Goal: Find specific page/section: Find specific page/section

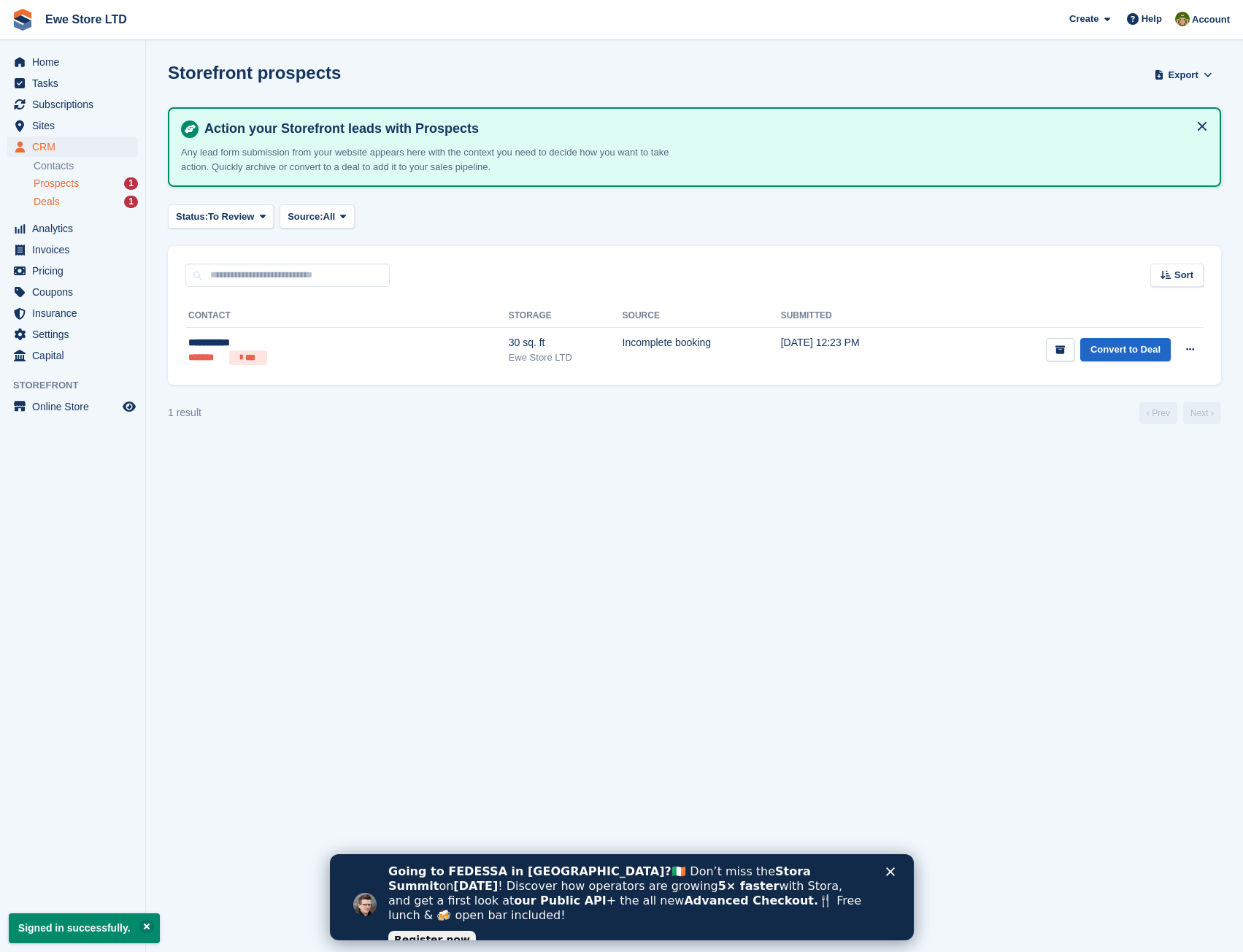
click at [69, 195] on div "Deals 1" at bounding box center [86, 201] width 105 height 14
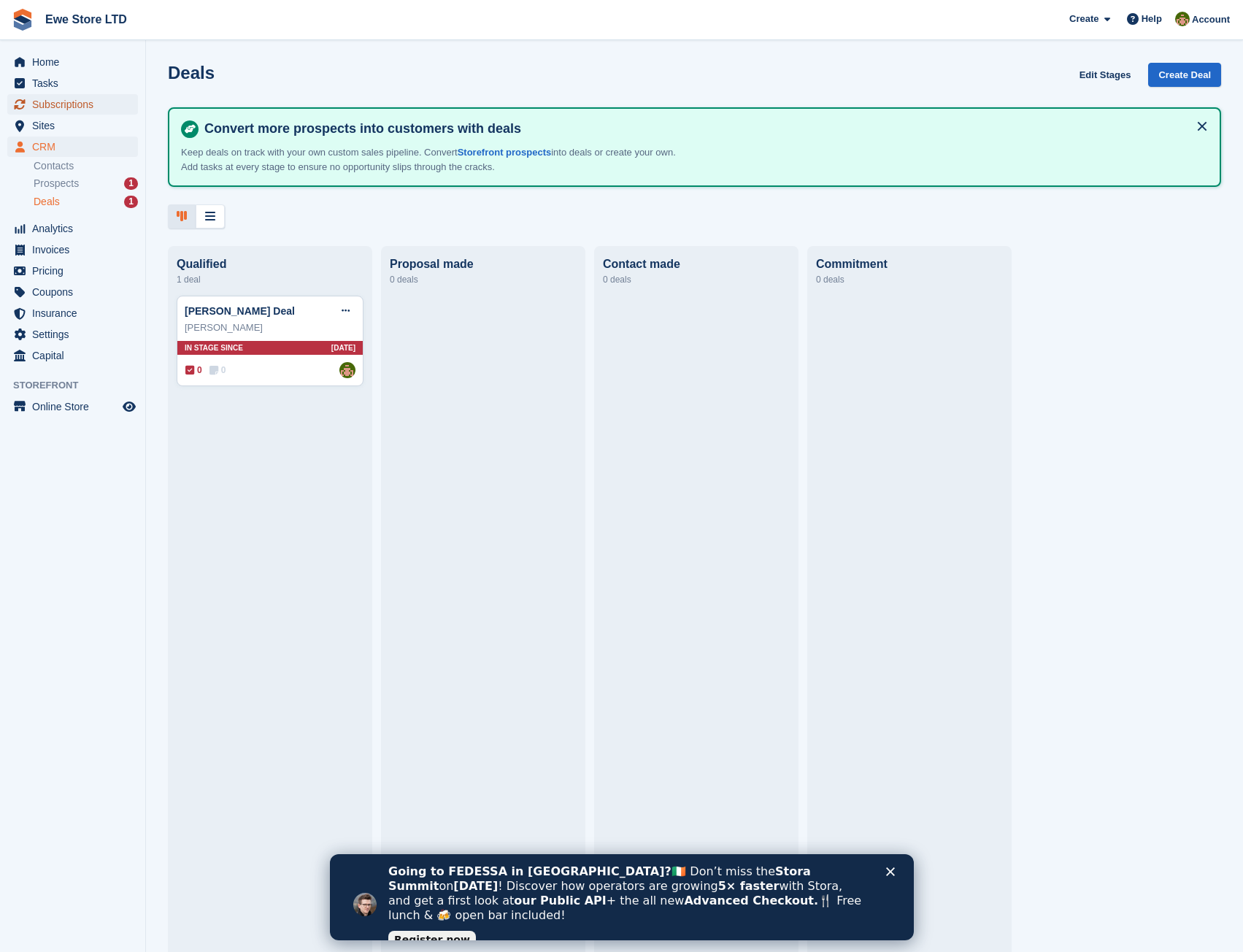
click at [65, 102] on span "Subscriptions" at bounding box center [76, 104] width 88 height 20
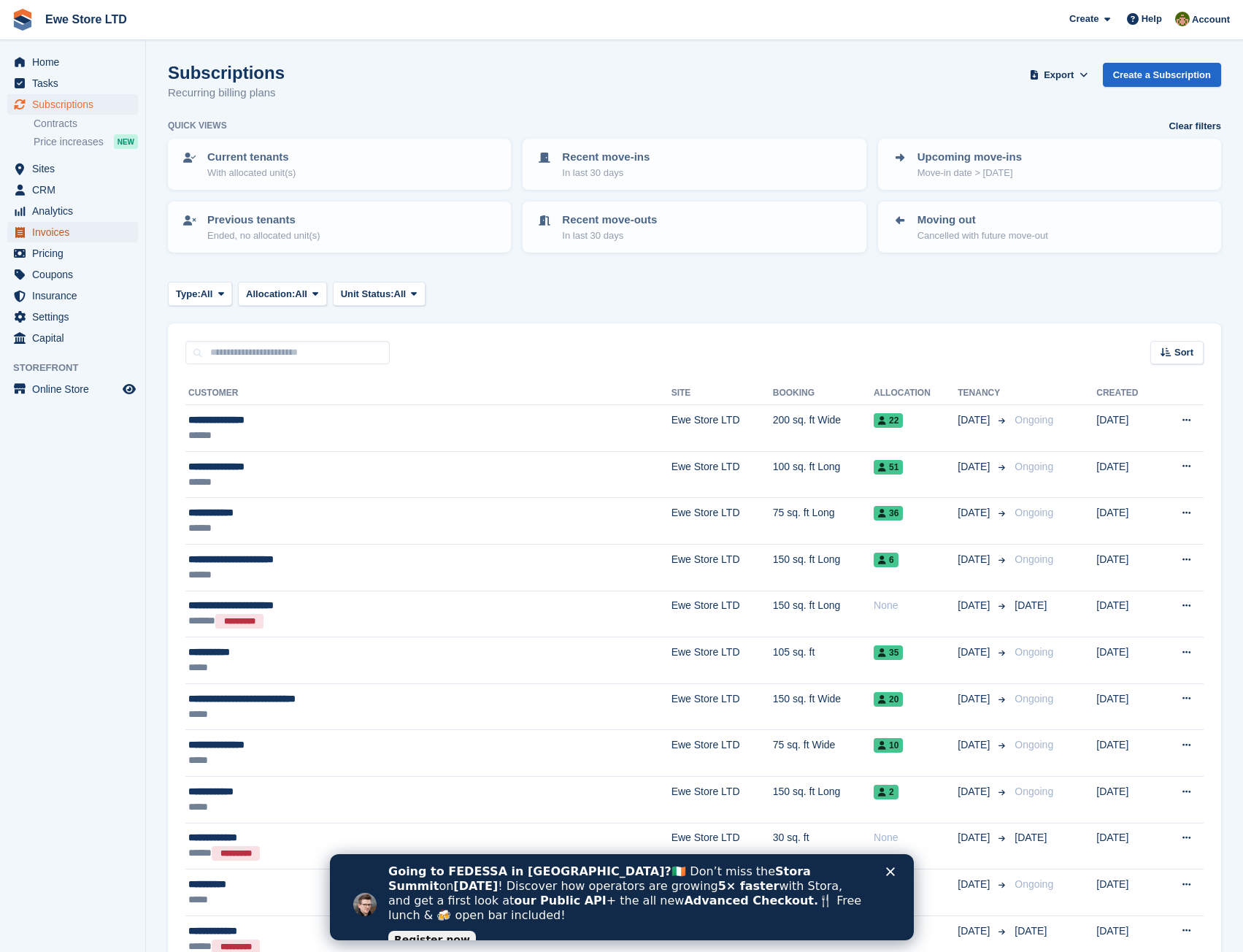
click at [72, 229] on span "Invoices" at bounding box center [76, 232] width 88 height 20
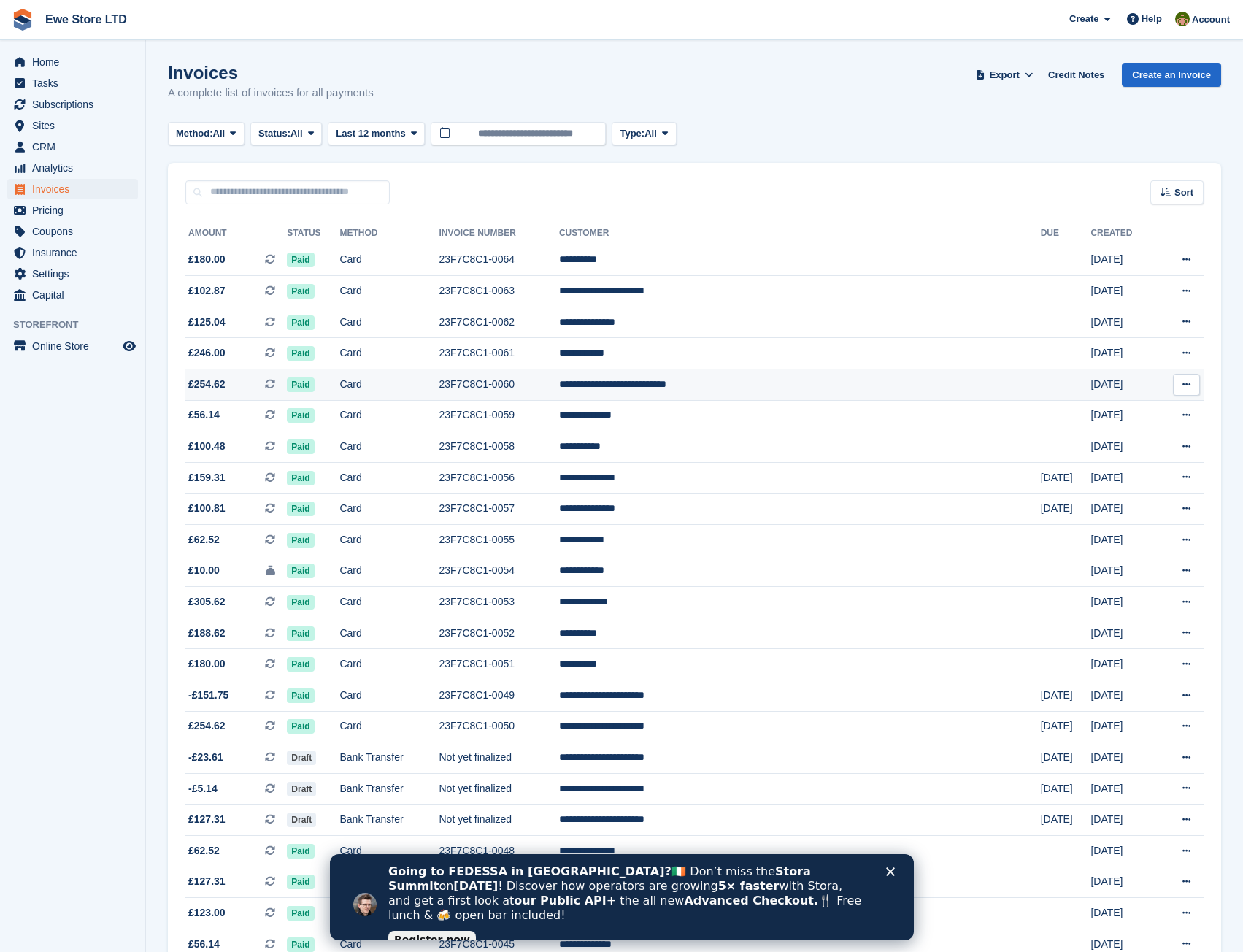
click at [803, 392] on td "**********" at bounding box center [799, 384] width 482 height 31
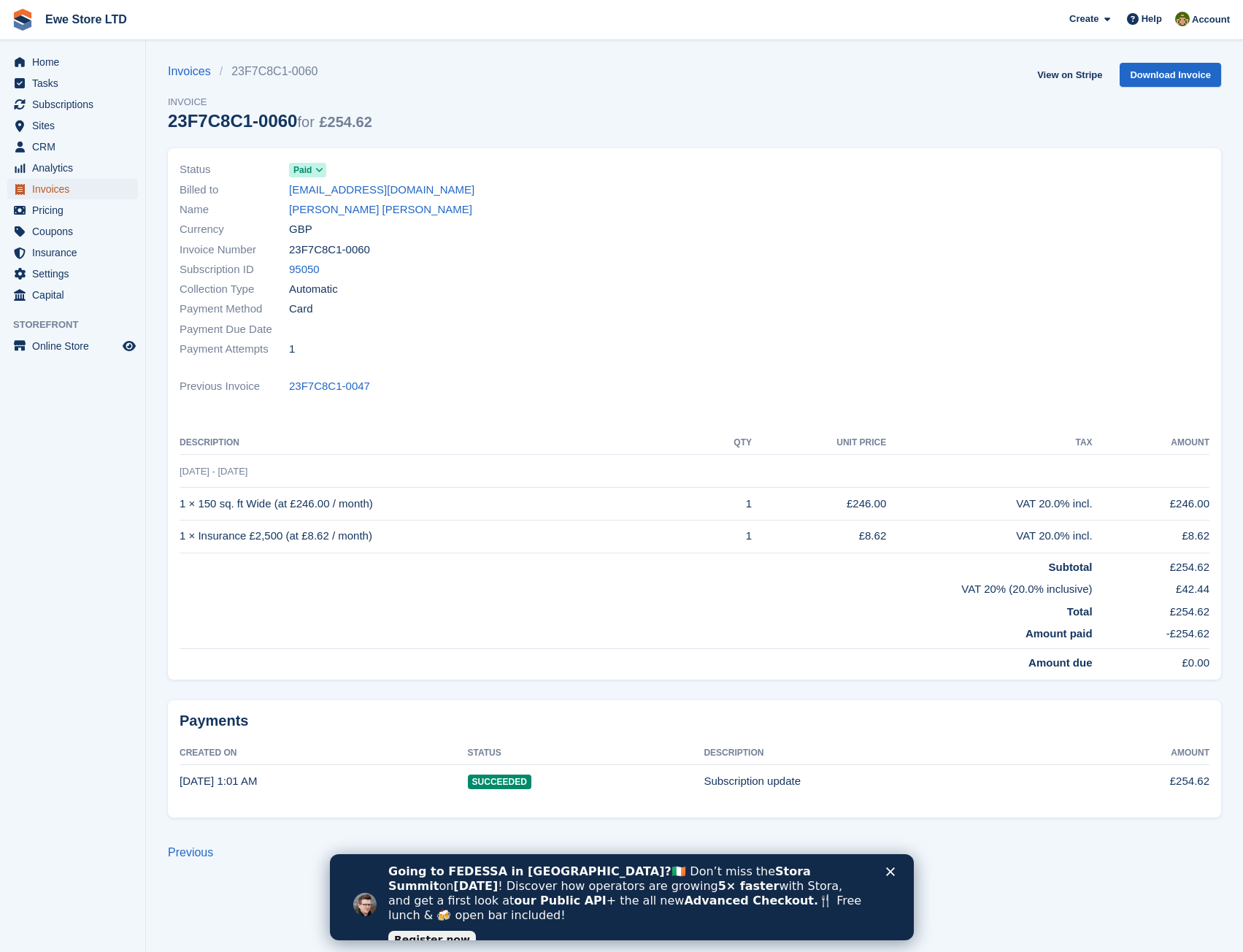
click at [63, 187] on span "Invoices" at bounding box center [76, 188] width 88 height 20
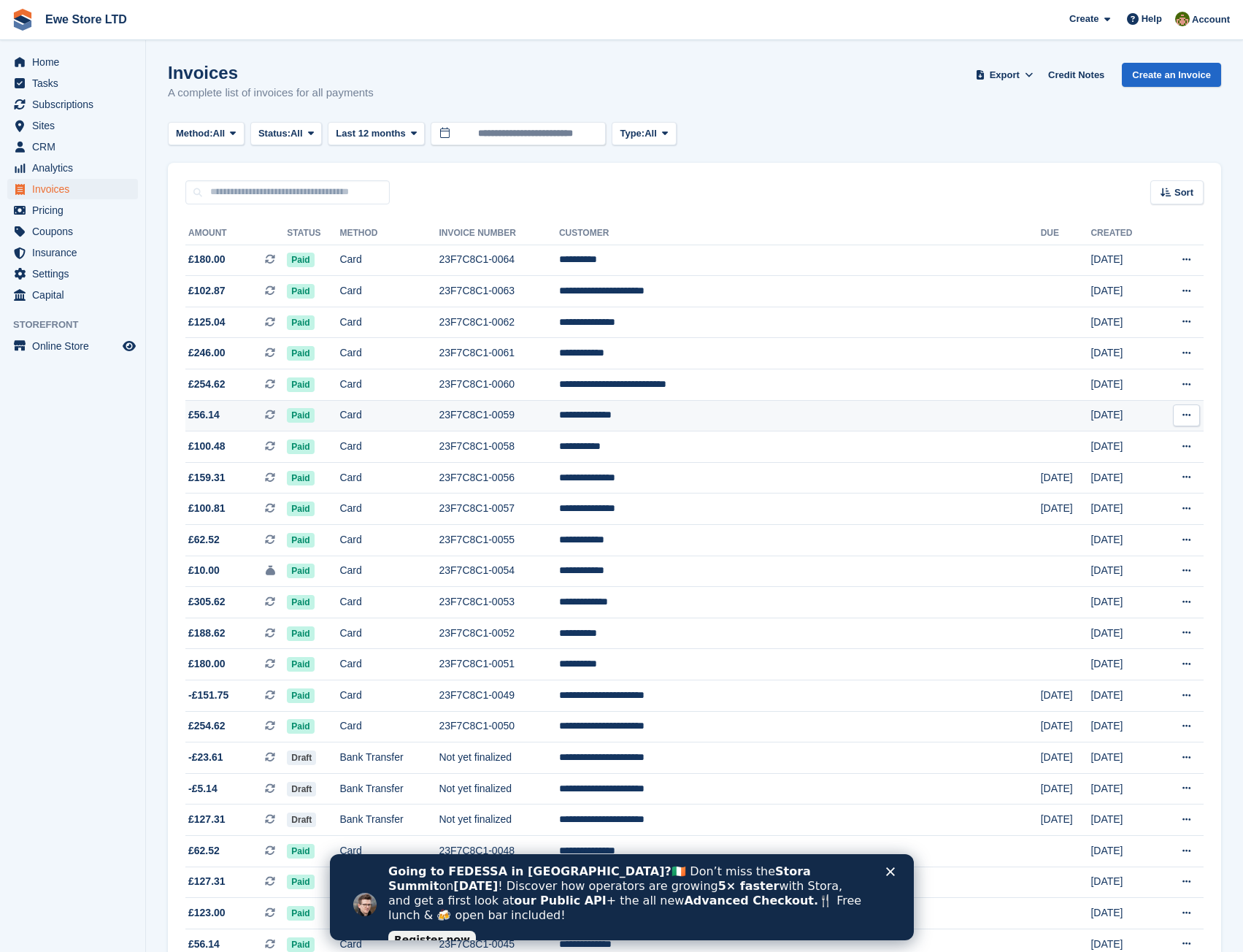
click at [1040, 412] on td at bounding box center [1065, 415] width 51 height 31
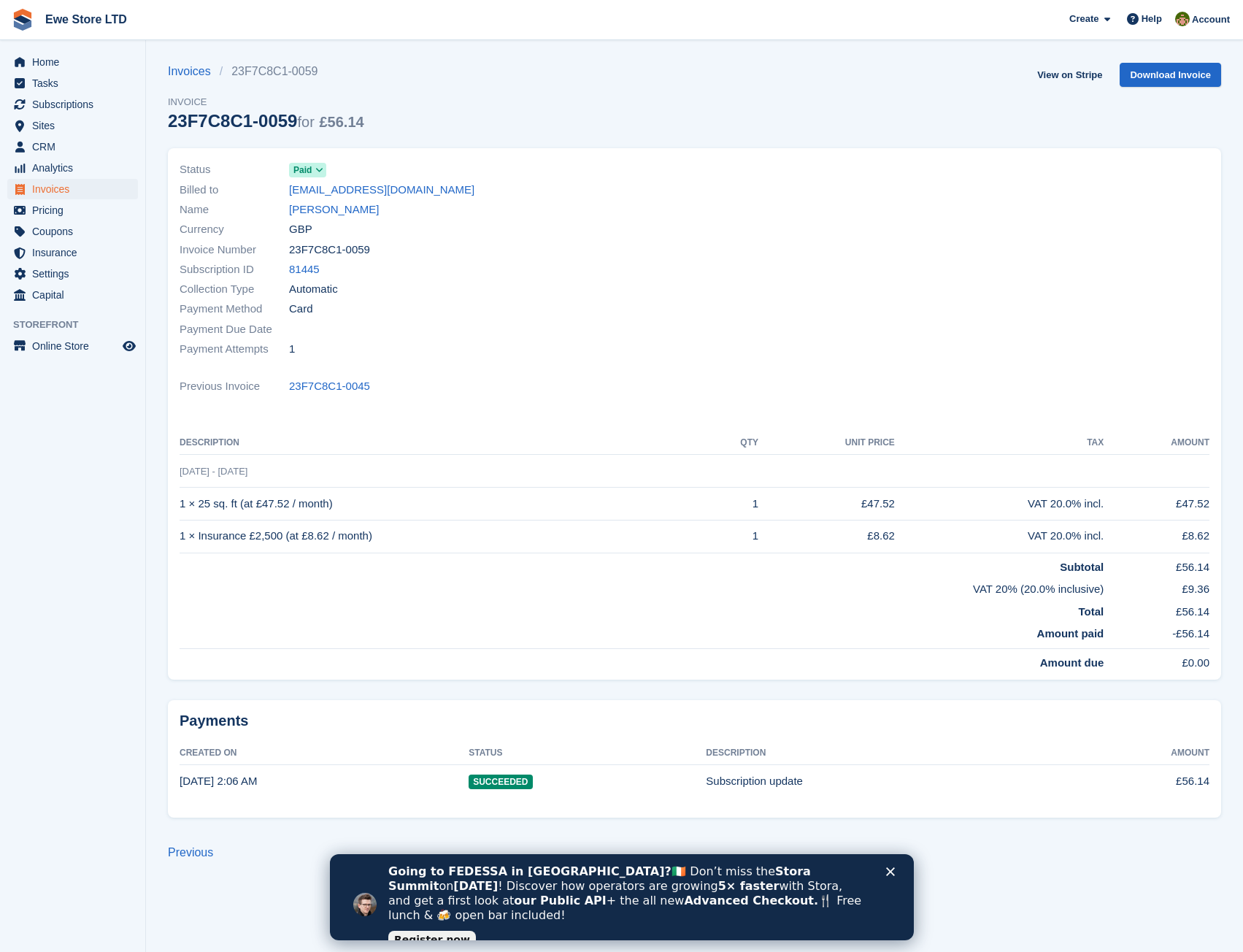
click at [892, 872] on icon "Close" at bounding box center [889, 871] width 9 height 9
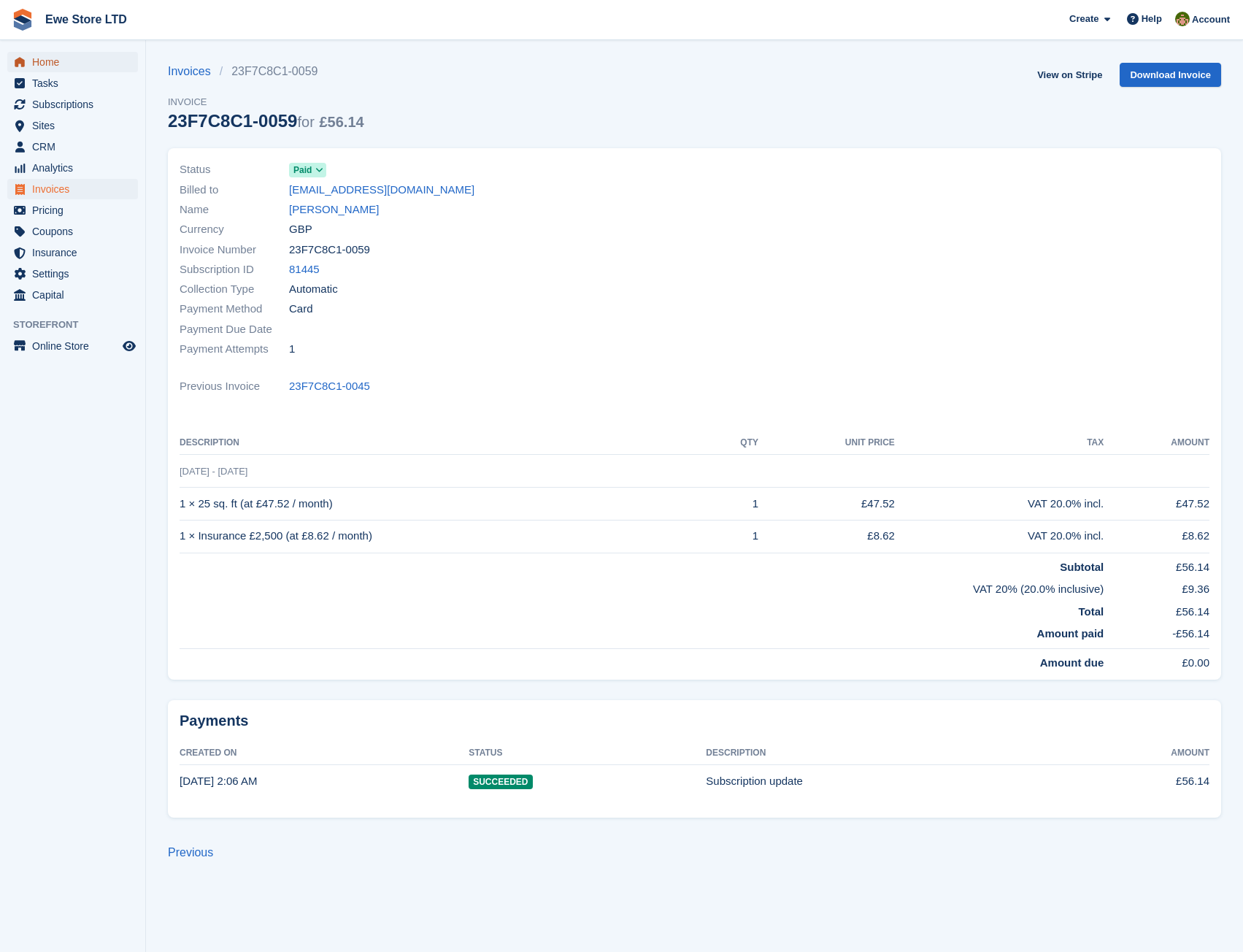
click at [60, 64] on span "Home" at bounding box center [76, 61] width 88 height 20
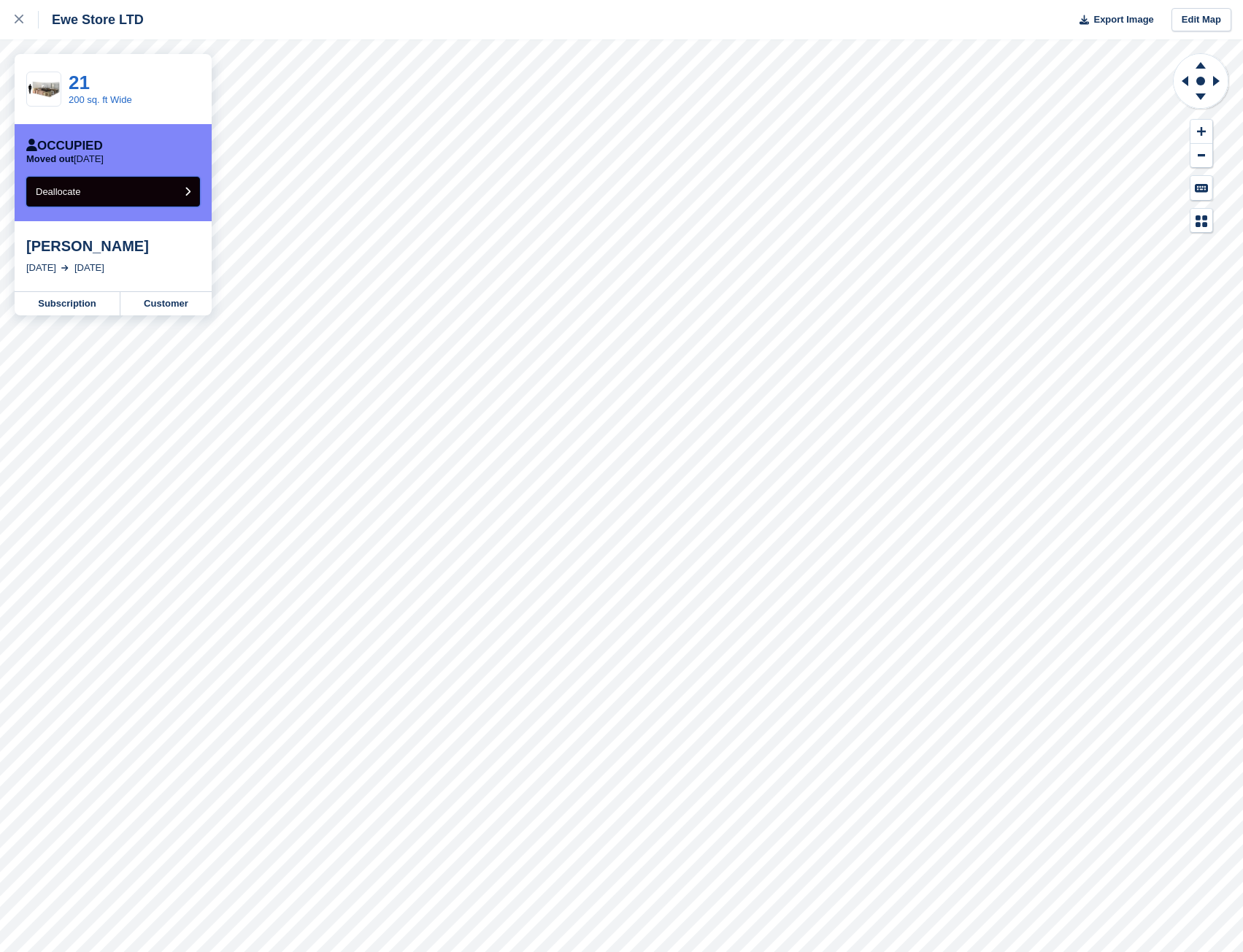
click at [109, 191] on button "Deallocate" at bounding box center [113, 191] width 174 height 30
